Goal: Navigation & Orientation: Understand site structure

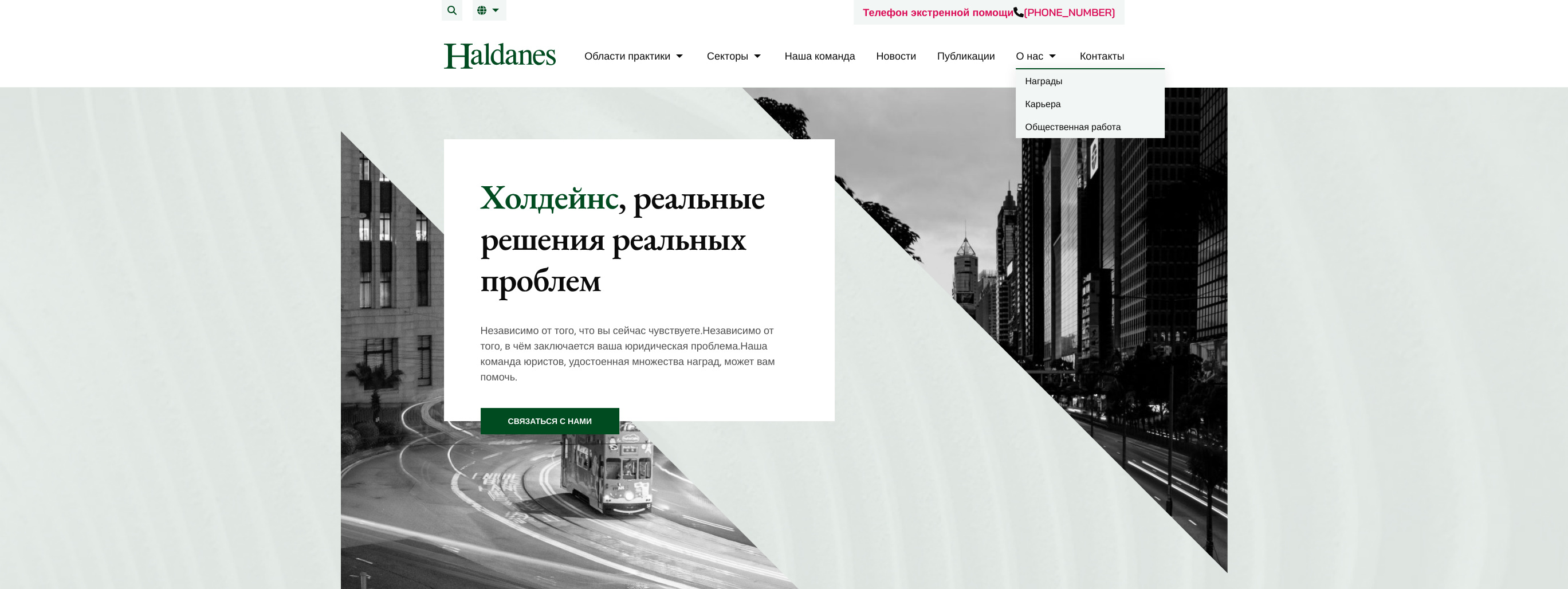
click at [1031, 56] on link "О нас" at bounding box center [1037, 55] width 43 height 13
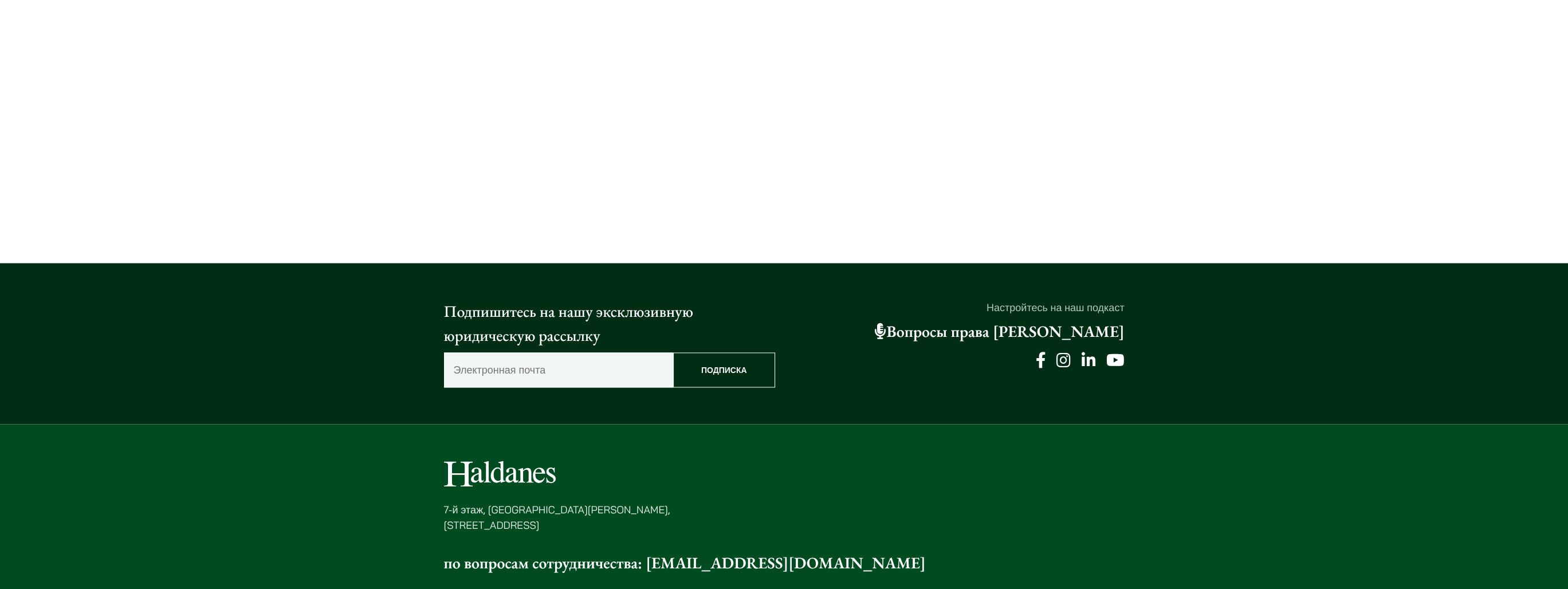
scroll to position [2866, 0]
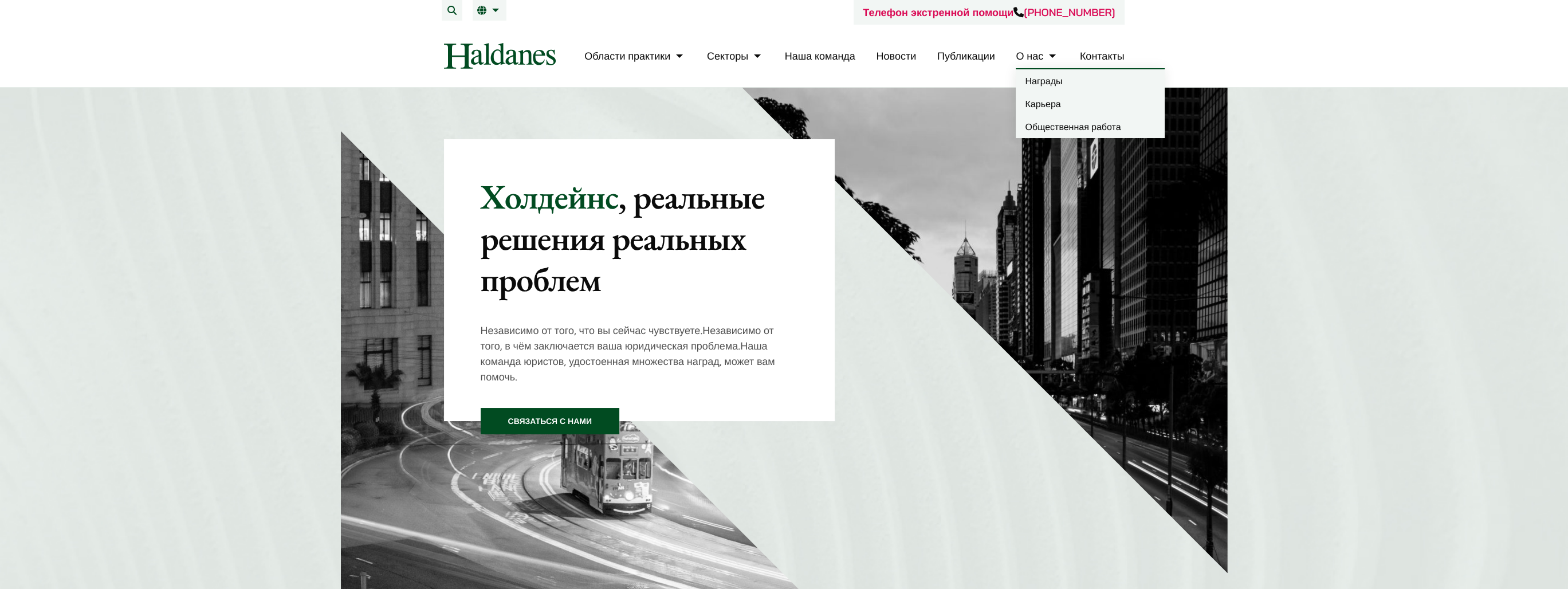
click at [1031, 57] on ya-tr-span "О нас" at bounding box center [1029, 55] width 27 height 13
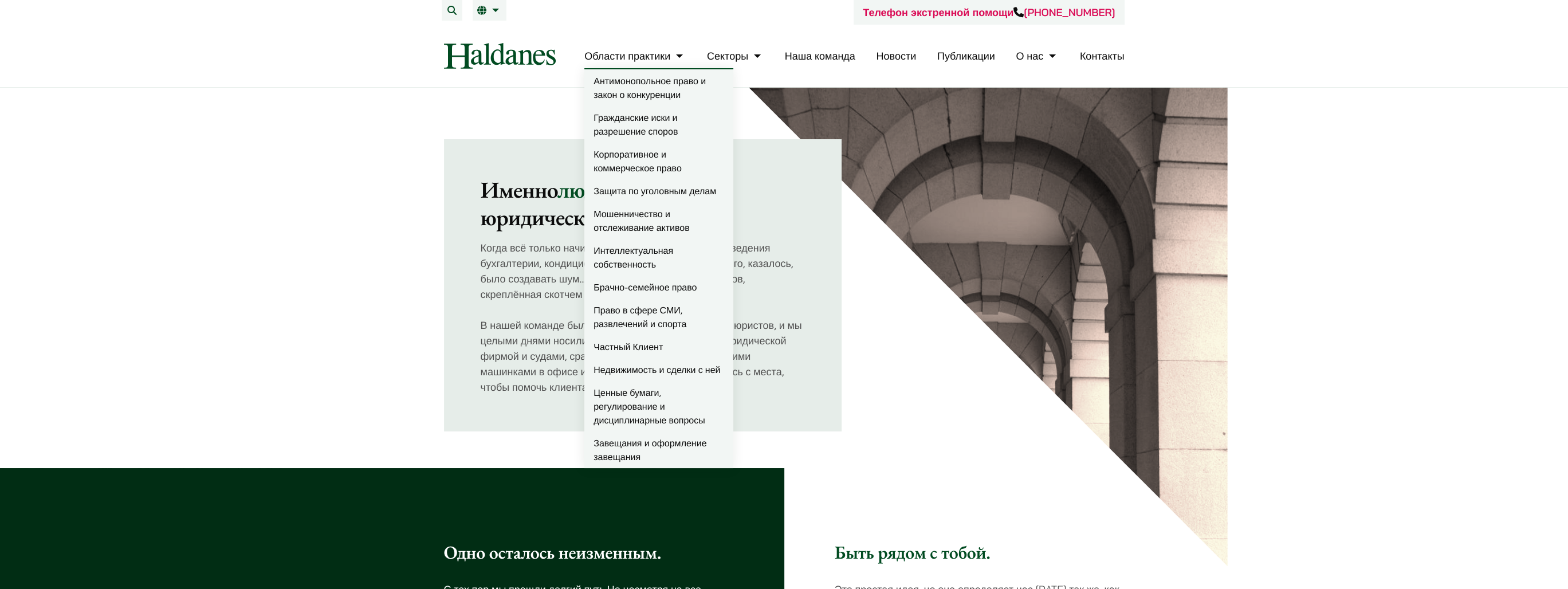
click at [528, 60] on img at bounding box center [499, 56] width 111 height 26
